Goal: Information Seeking & Learning: Learn about a topic

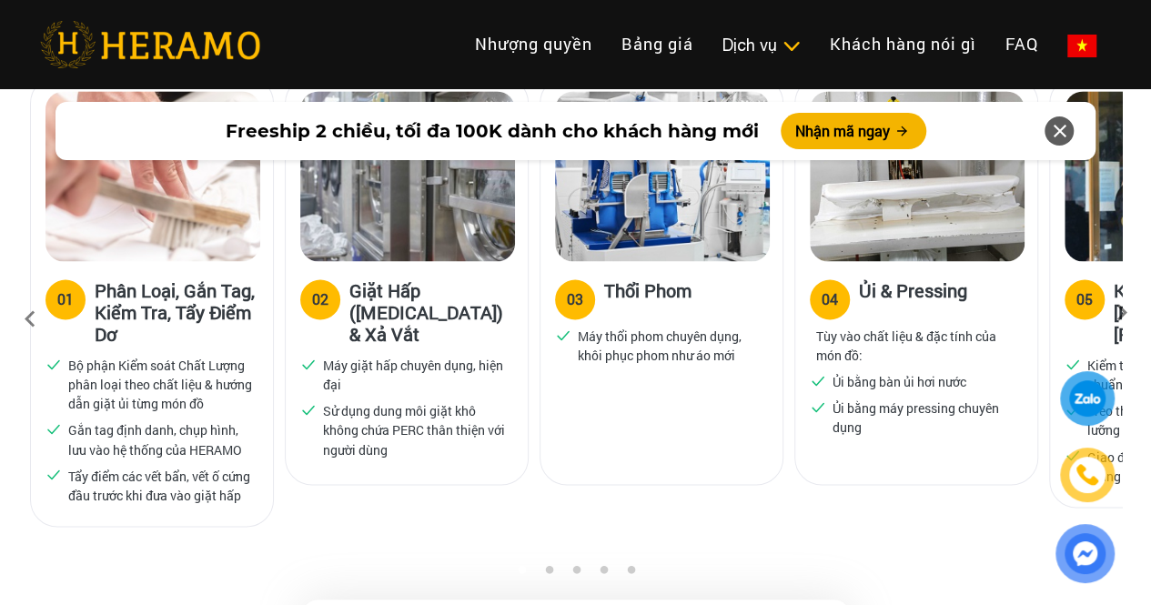
scroll to position [1184, 0]
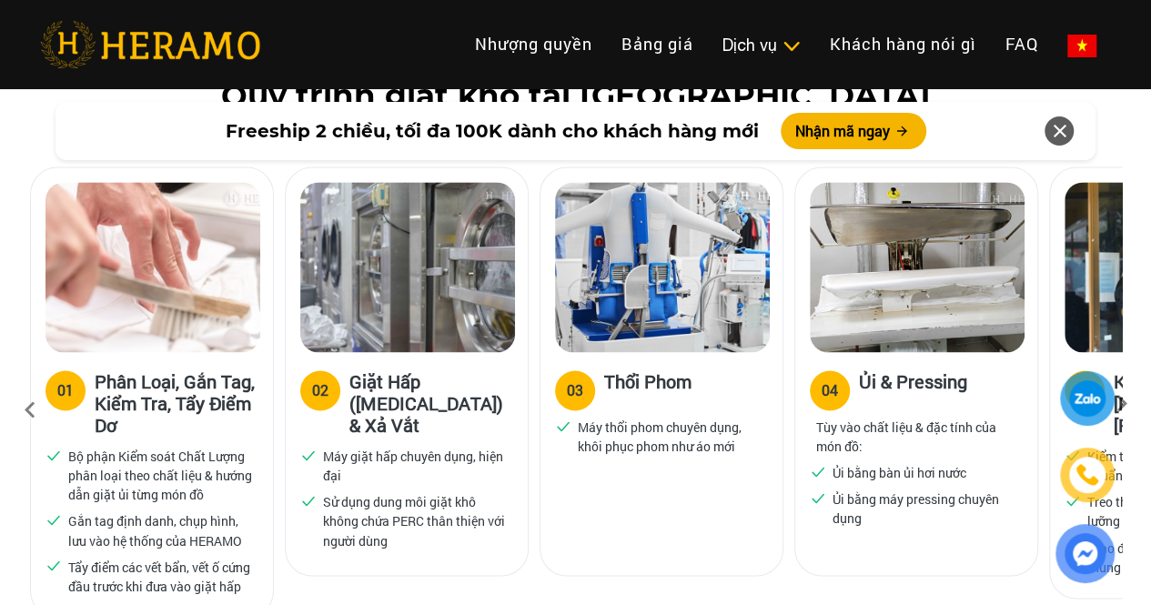
click at [1065, 129] on icon at bounding box center [1060, 131] width 22 height 33
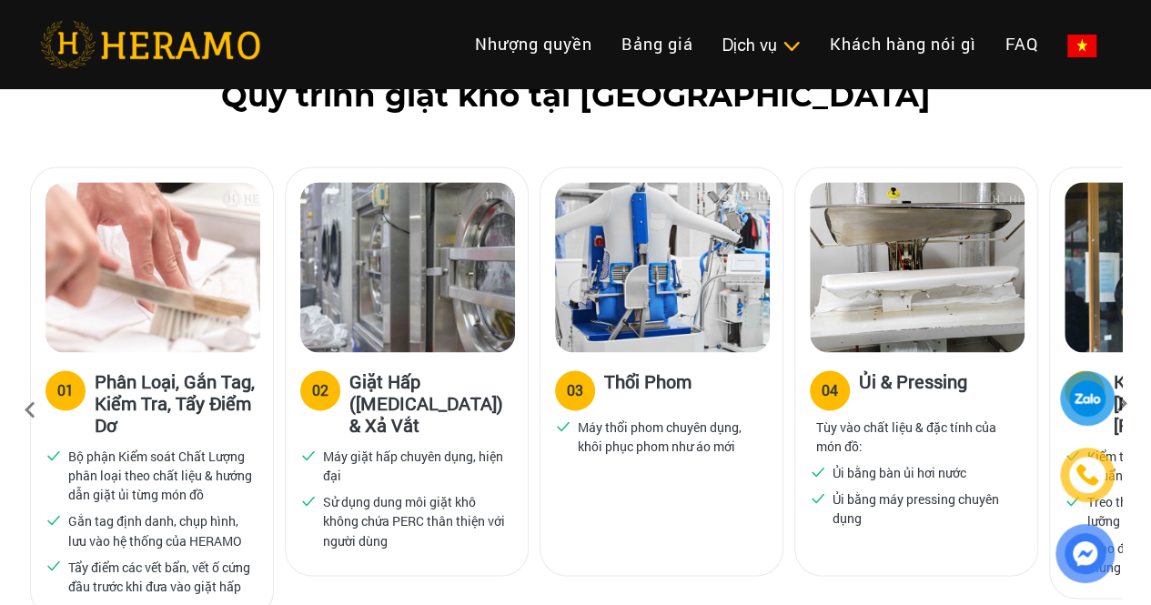
click at [1122, 404] on icon at bounding box center [1122, 410] width 33 height 12
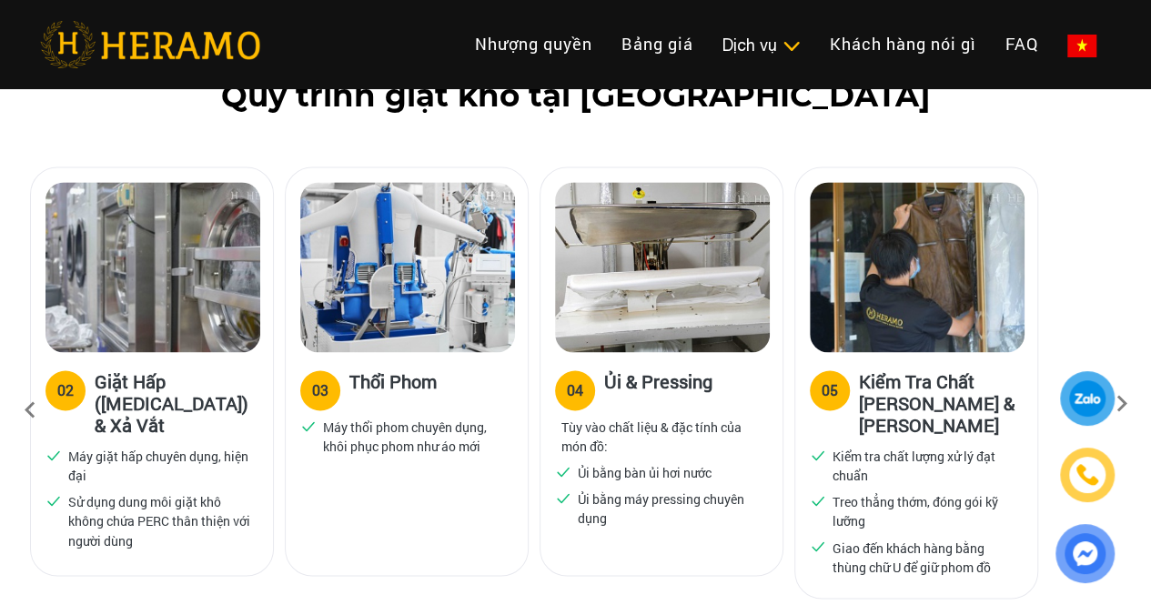
click at [1122, 404] on icon at bounding box center [1122, 410] width 33 height 12
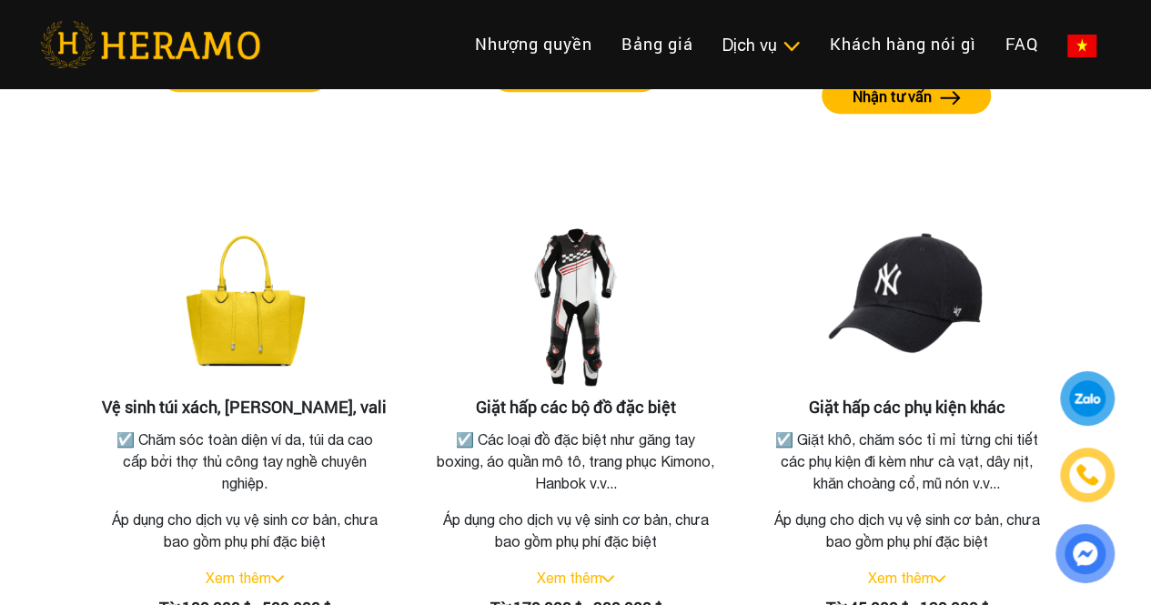
scroll to position [3808, 0]
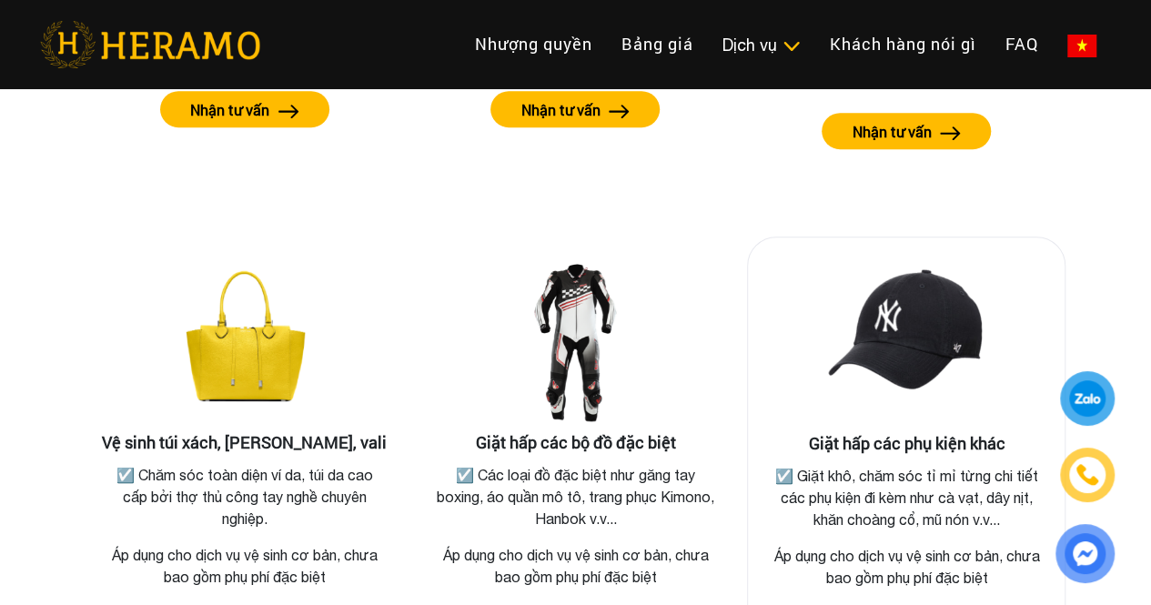
click at [755, 248] on div "Giặt hấp các phụ kiện khác ☑️ Giặt khô, chăm sóc tỉ mỉ từng chi tiết các phụ ki…" at bounding box center [906, 493] width 319 height 512
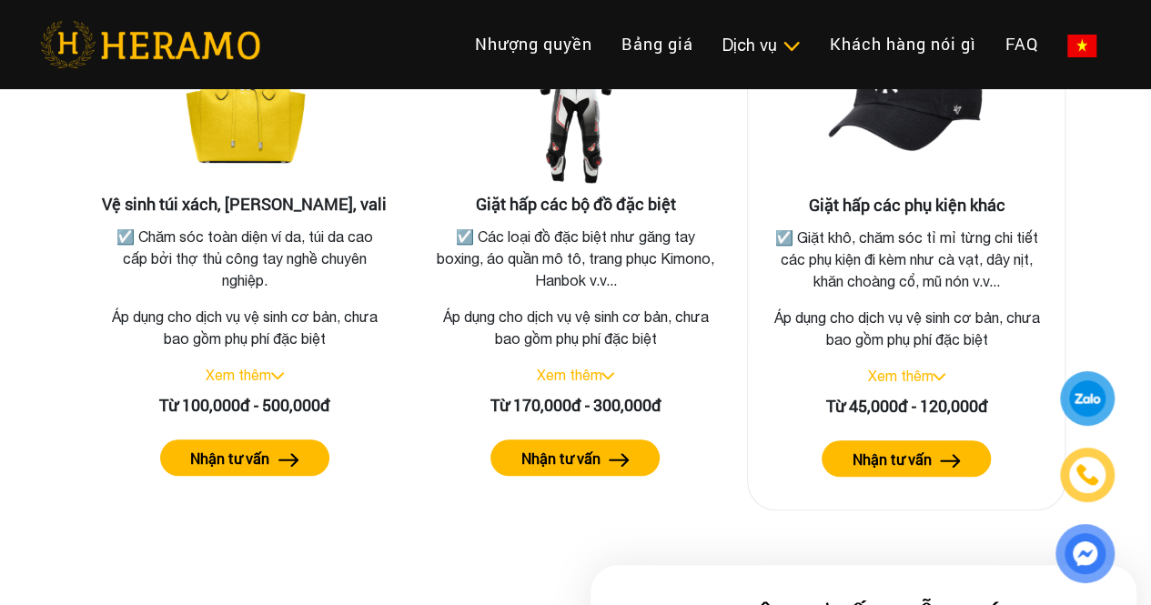
scroll to position [4445, 0]
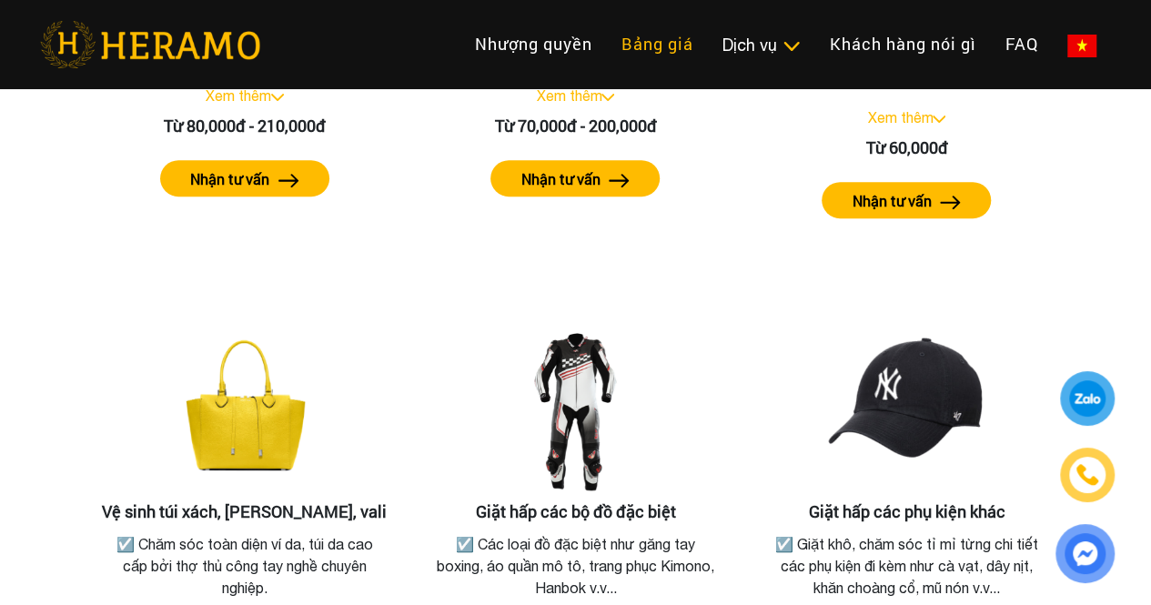
click at [607, 54] on link "Bảng giá" at bounding box center [657, 44] width 101 height 39
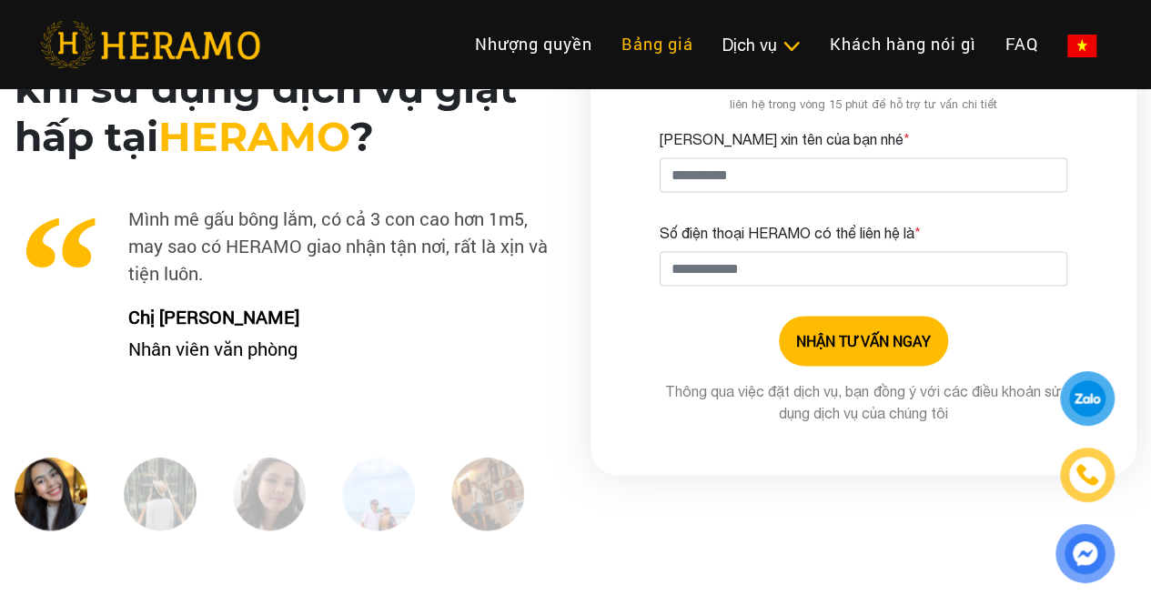
scroll to position [3264, 0]
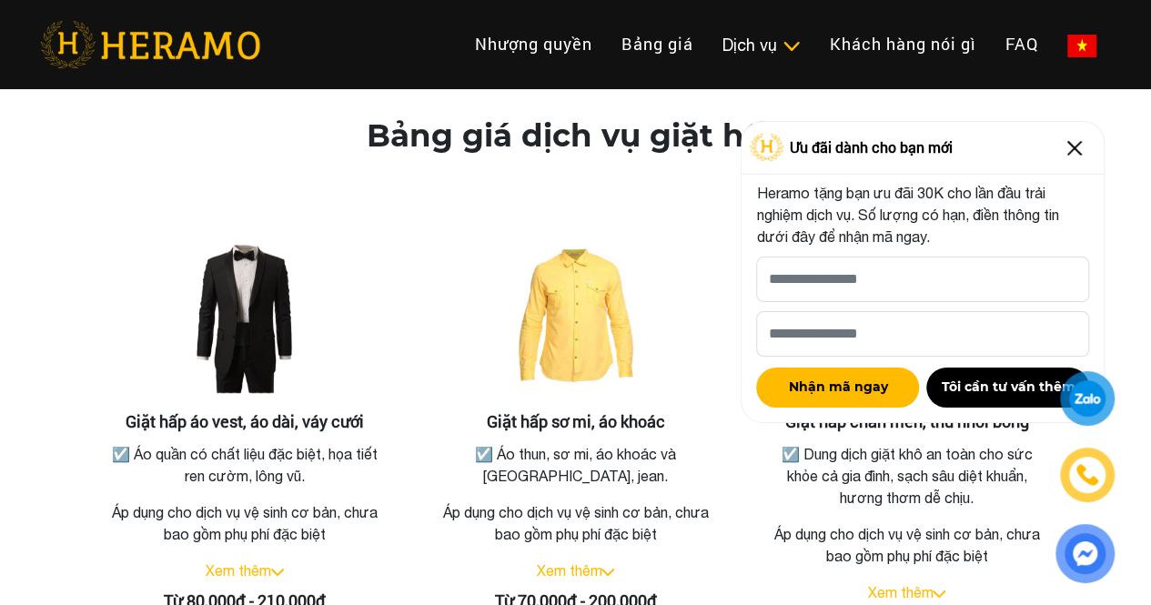
click at [1072, 143] on img at bounding box center [1074, 148] width 29 height 29
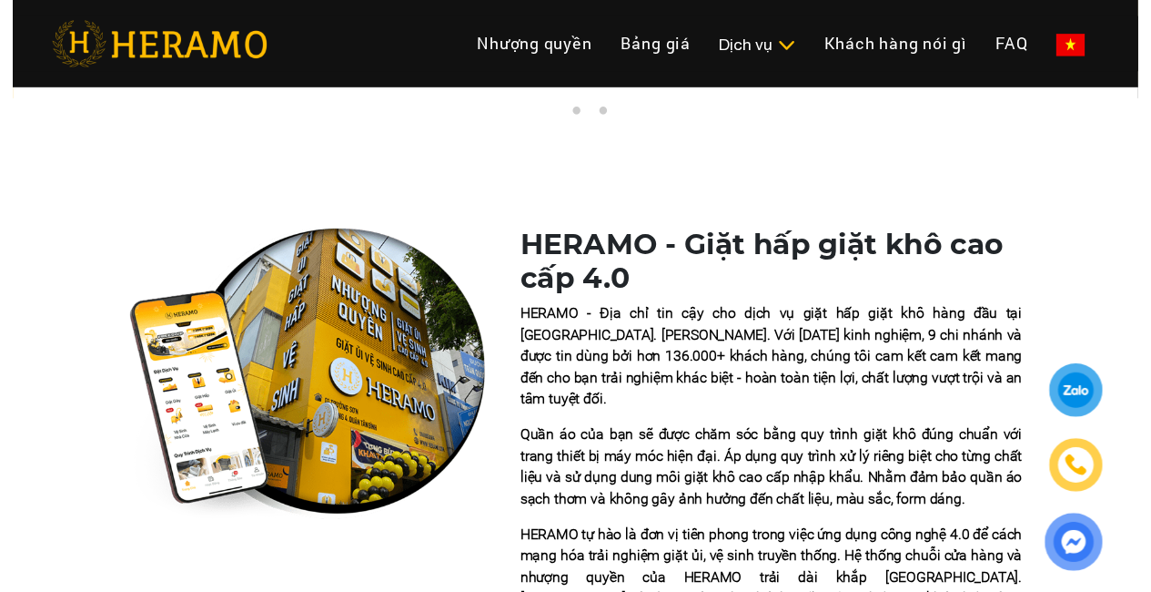
scroll to position [0, 0]
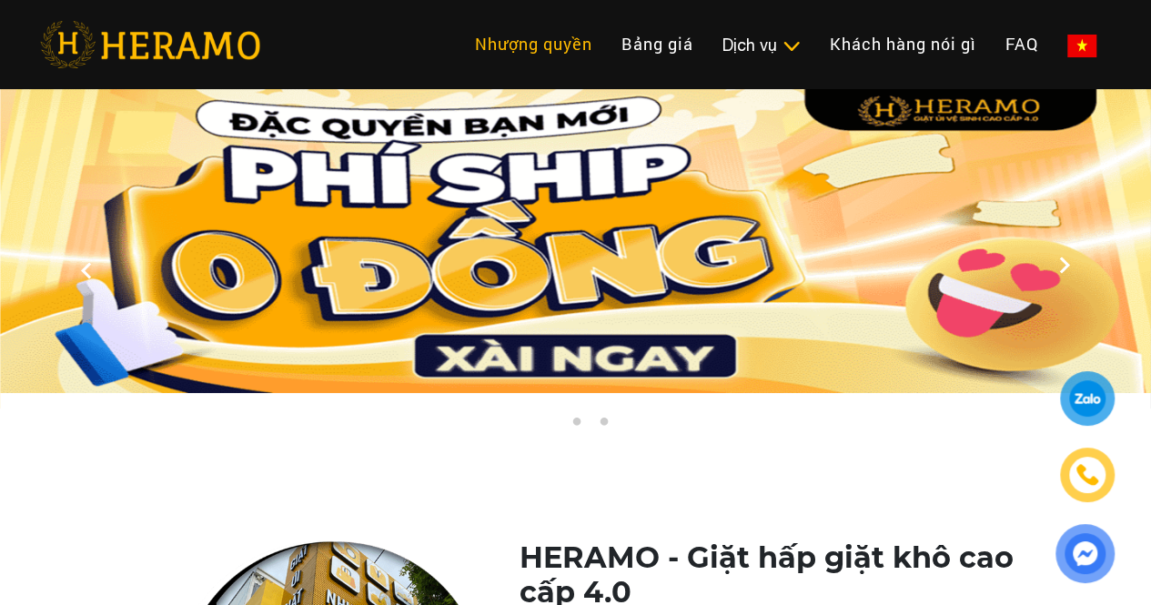
click at [461, 32] on link "Nhượng quyền" at bounding box center [534, 44] width 147 height 39
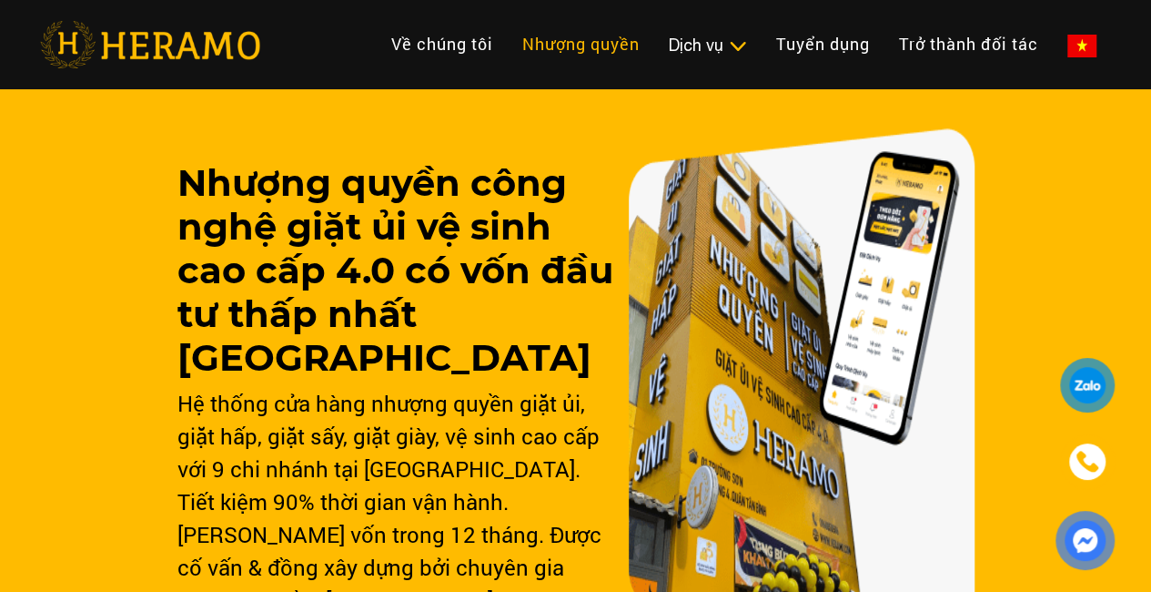
click at [508, 45] on link "Nhượng quyền" at bounding box center [581, 44] width 147 height 39
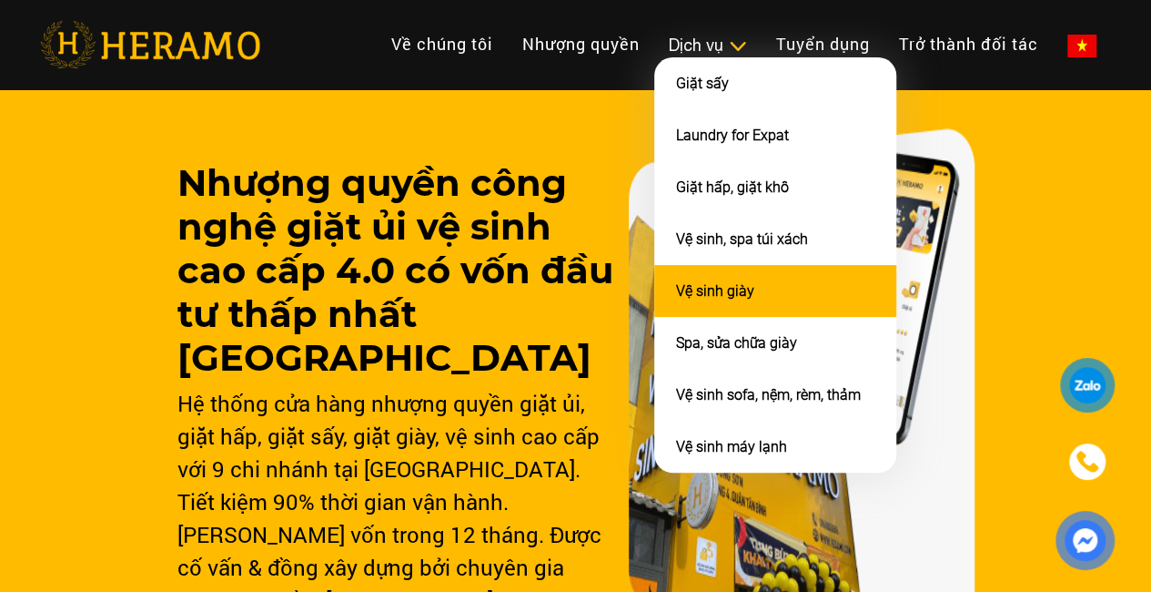
click at [654, 295] on li "Vệ sinh giày" at bounding box center [775, 291] width 242 height 52
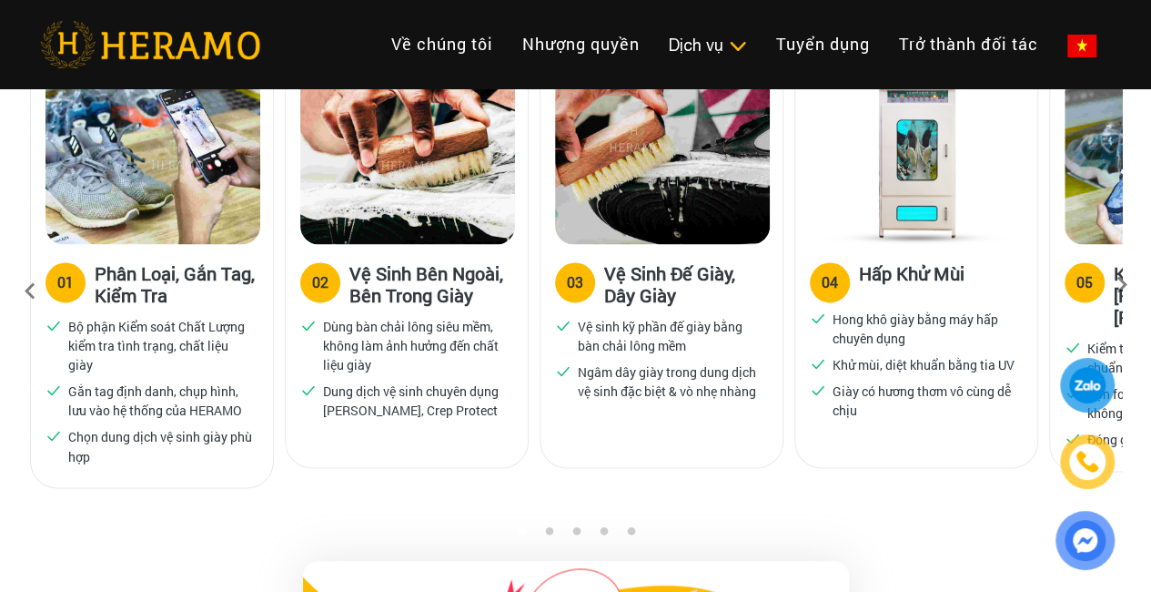
scroll to position [1183, 0]
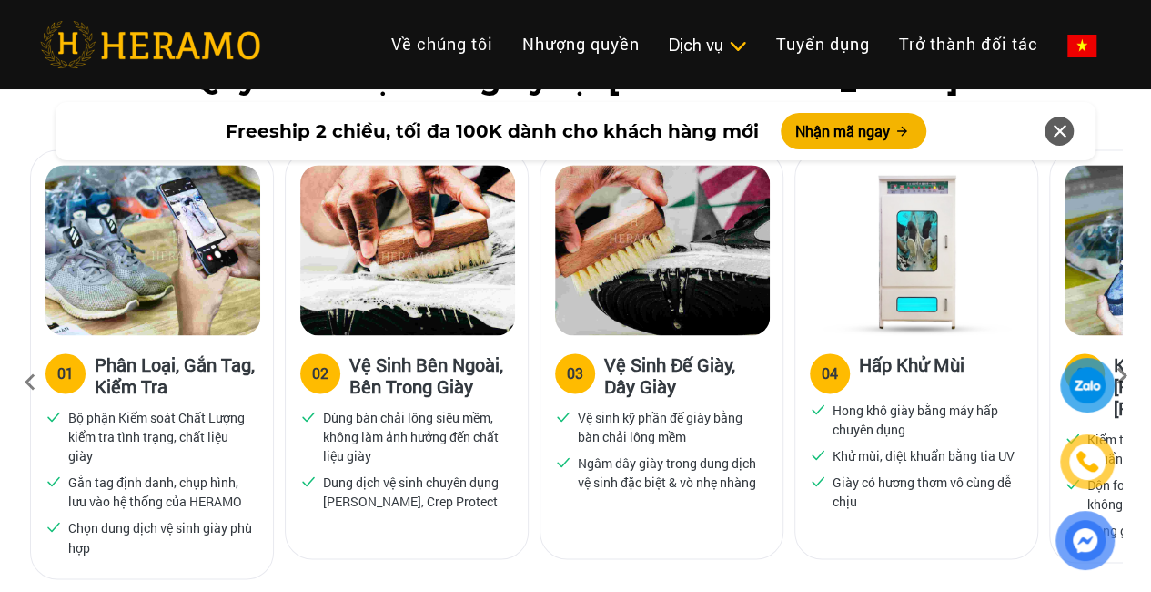
click at [1125, 368] on div at bounding box center [1085, 464] width 88 height 212
drag, startPoint x: 1124, startPoint y: 370, endPoint x: 1120, endPoint y: 378, distance: 9.4
click at [1123, 370] on div at bounding box center [1085, 464] width 88 height 212
click at [1120, 378] on div at bounding box center [1085, 464] width 88 height 212
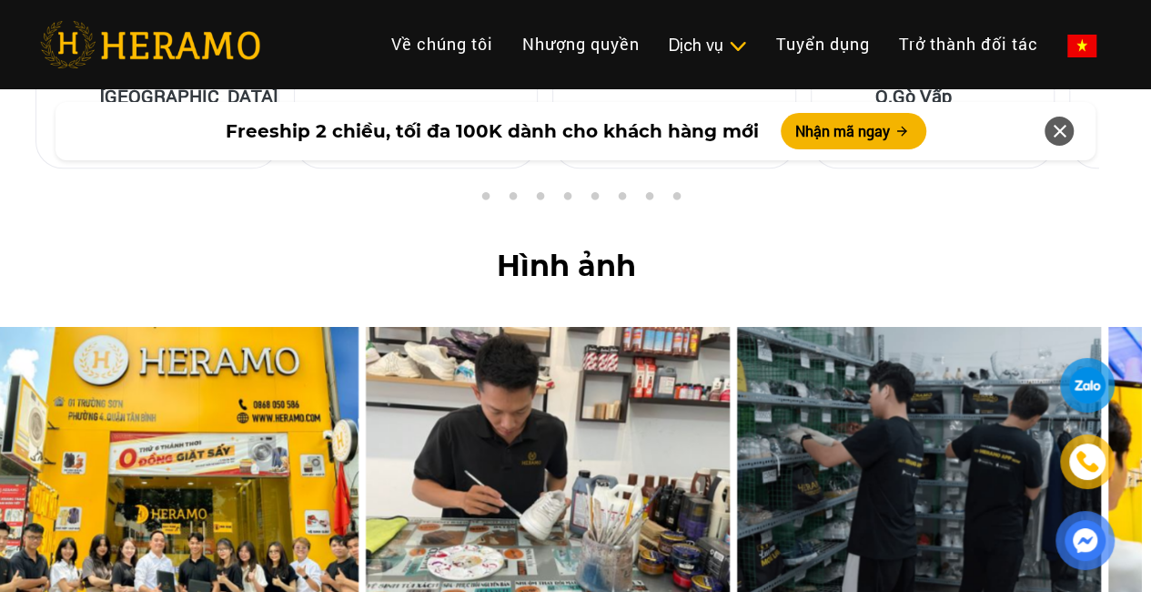
scroll to position [7702, 9]
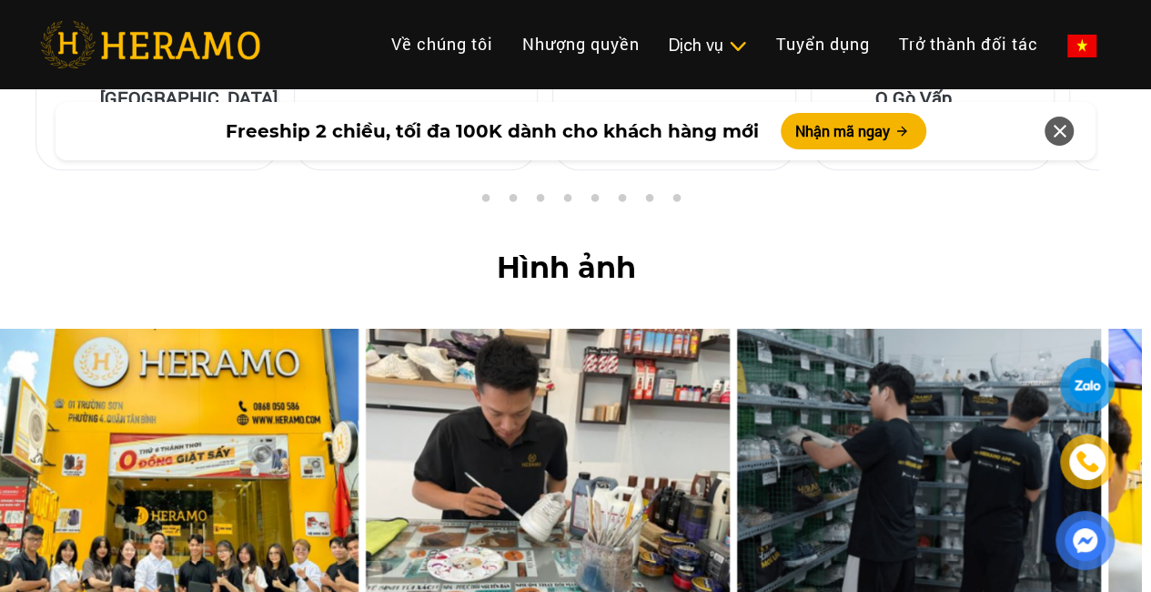
click at [1051, 130] on icon at bounding box center [1060, 131] width 22 height 33
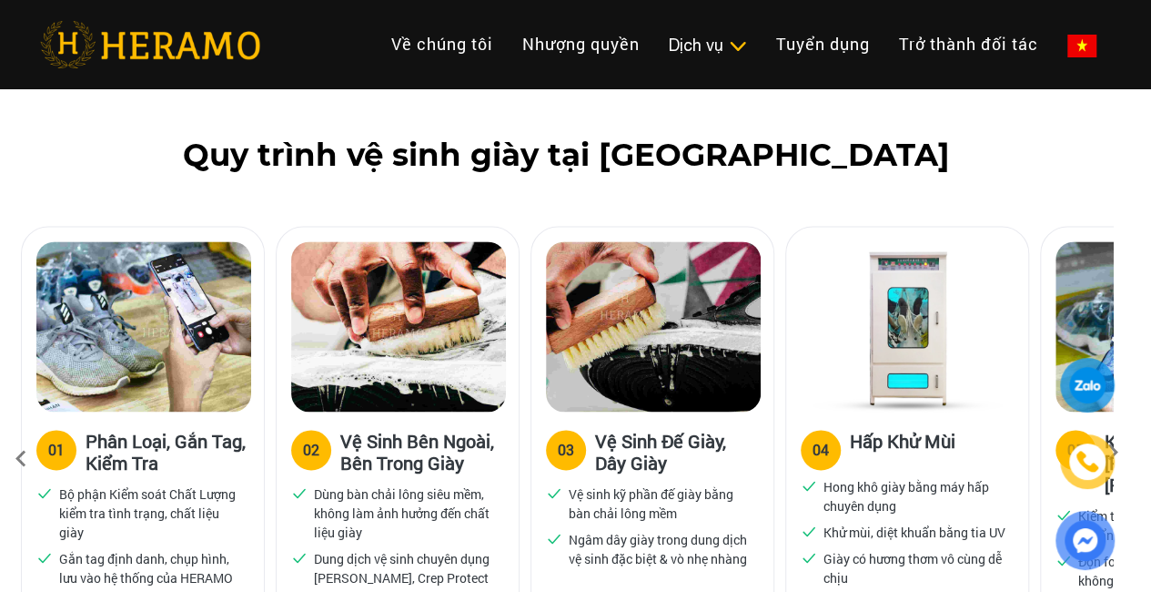
scroll to position [1189, 9]
